Goal: Entertainment & Leisure: Consume media (video, audio)

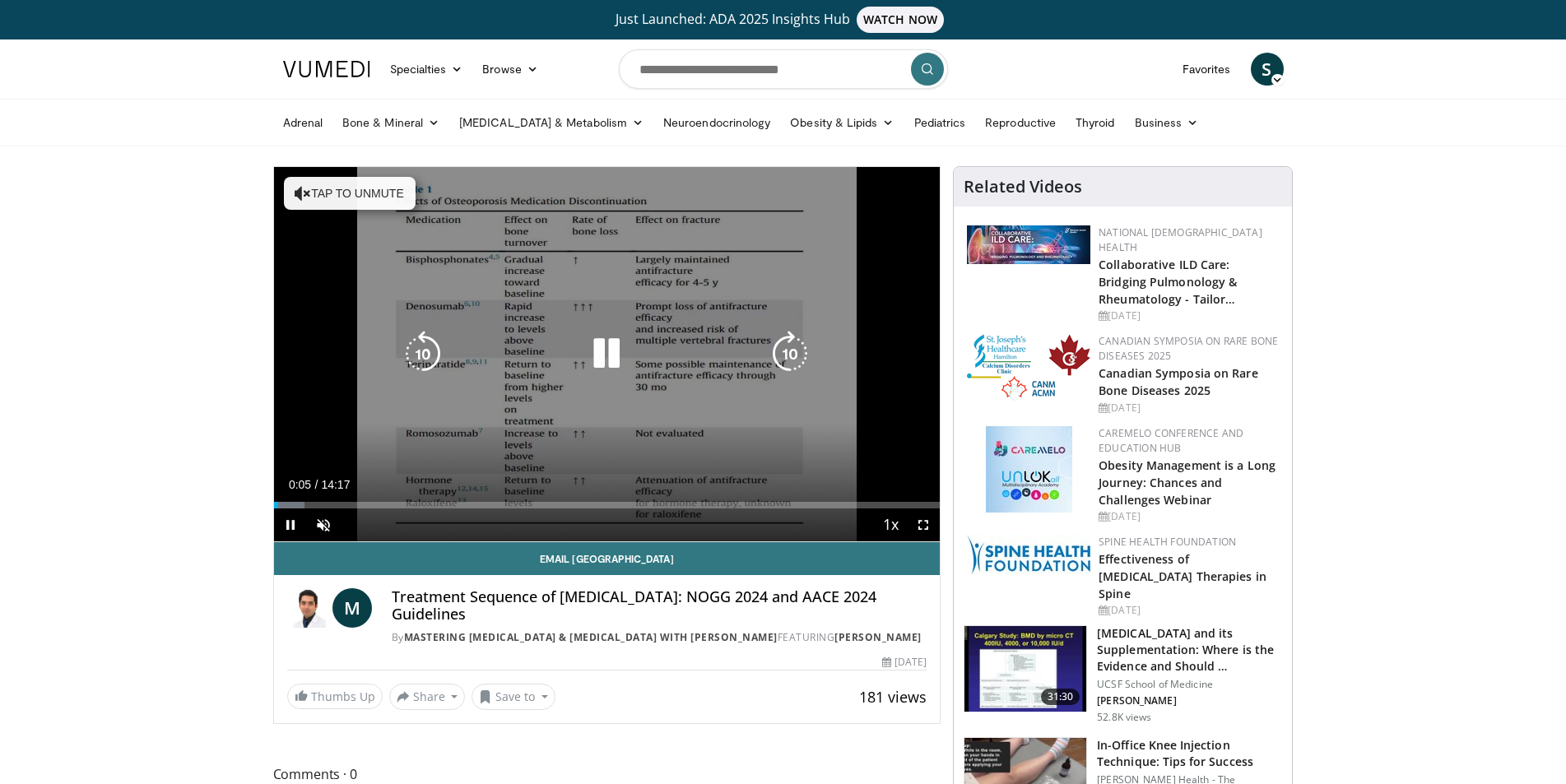
click at [315, 190] on button "Tap to unmute" at bounding box center [349, 193] width 131 height 33
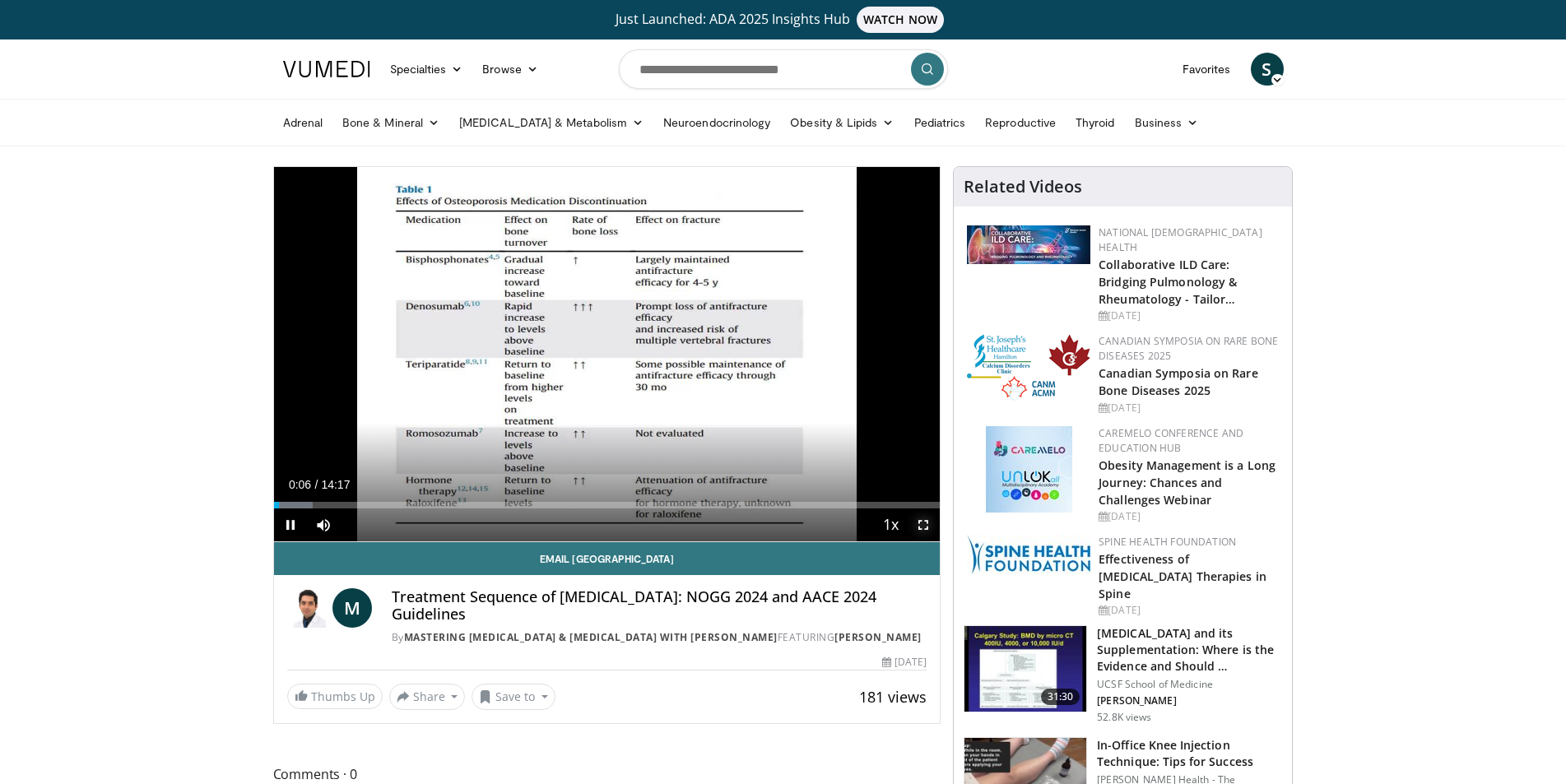
click at [918, 523] on span "Video Player" at bounding box center [923, 525] width 33 height 33
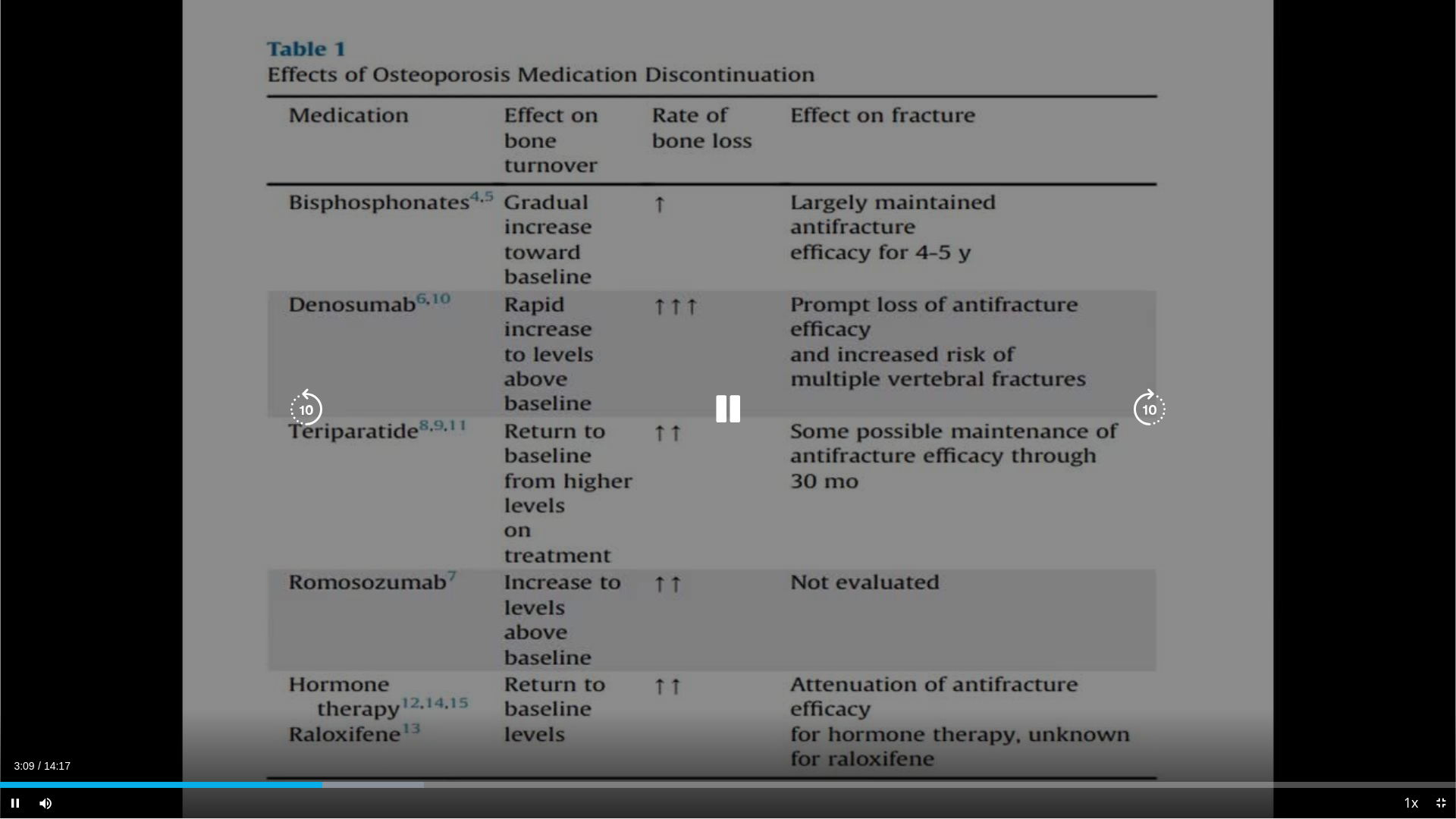
click at [715, 408] on icon "Video Player" at bounding box center [728, 409] width 42 height 42
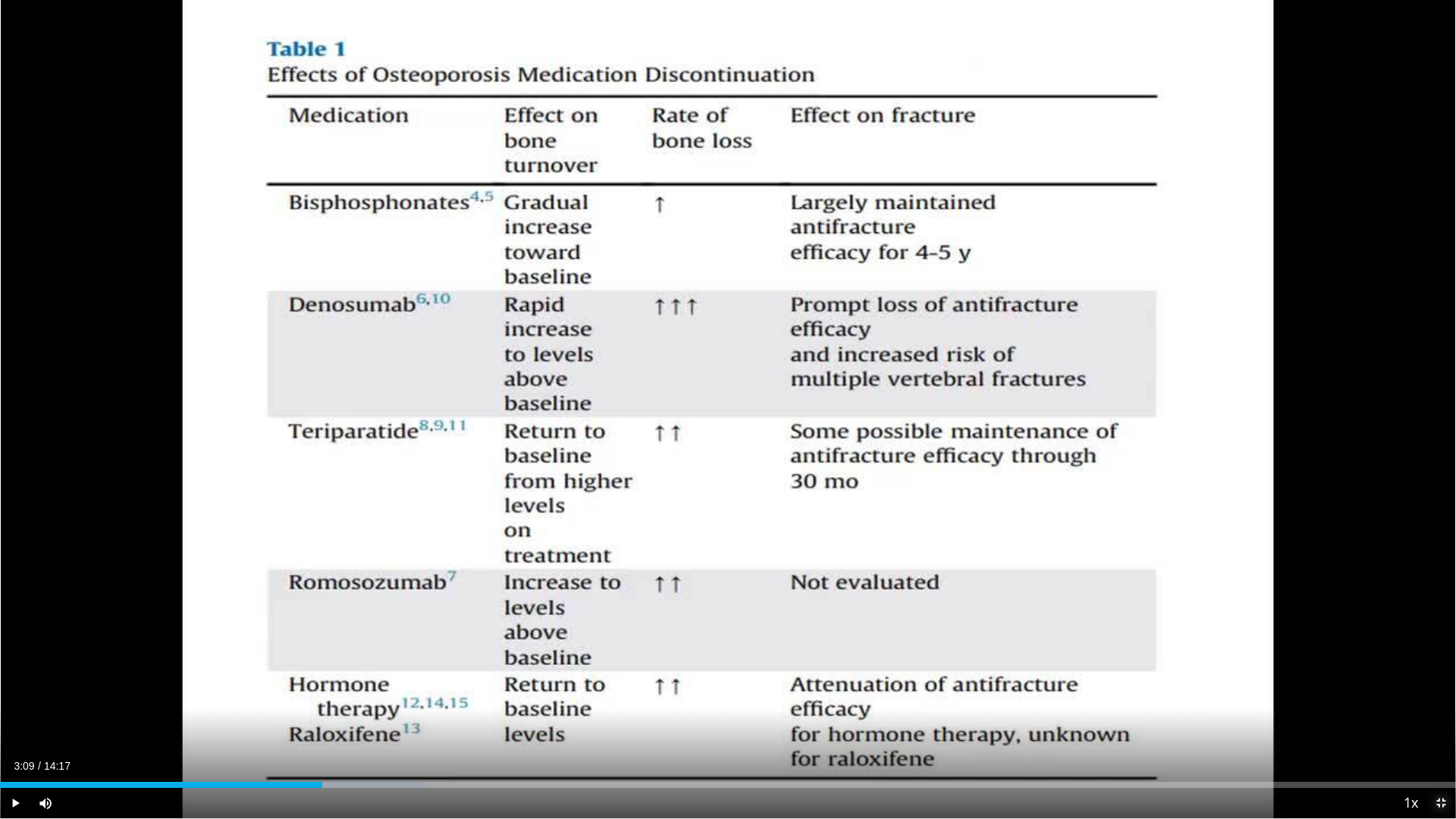
click at [1448, 722] on span "Video Player" at bounding box center [1442, 804] width 30 height 30
